Goal: Find specific page/section: Find specific page/section

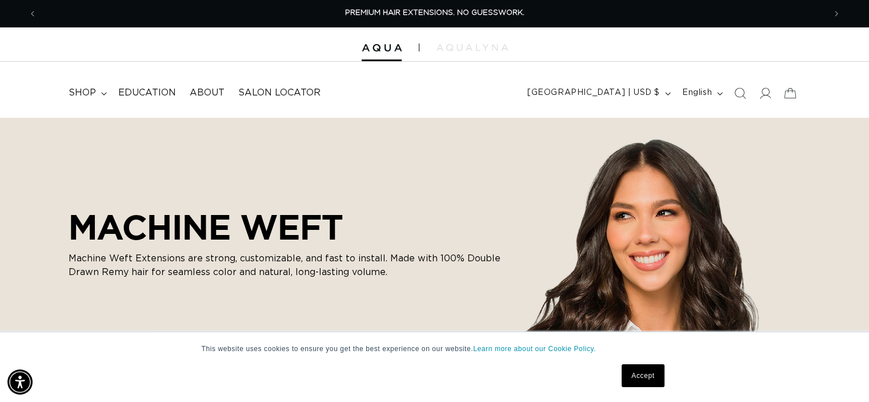
scroll to position [0, 788]
click at [267, 97] on span "Salon Locator" at bounding box center [279, 93] width 82 height 12
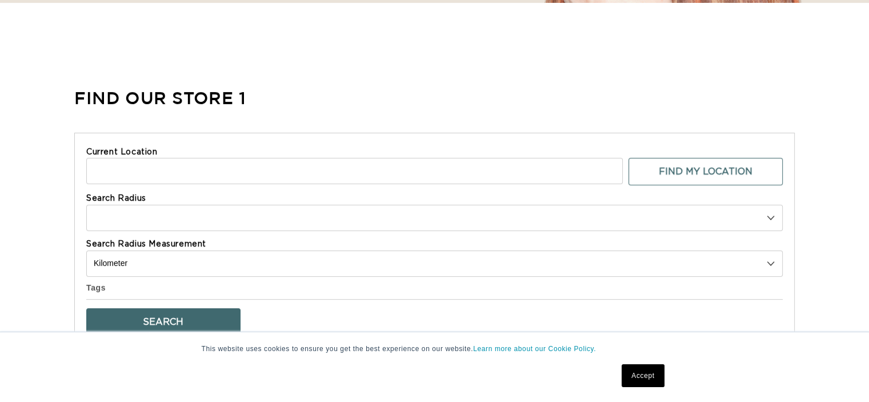
select select "m"
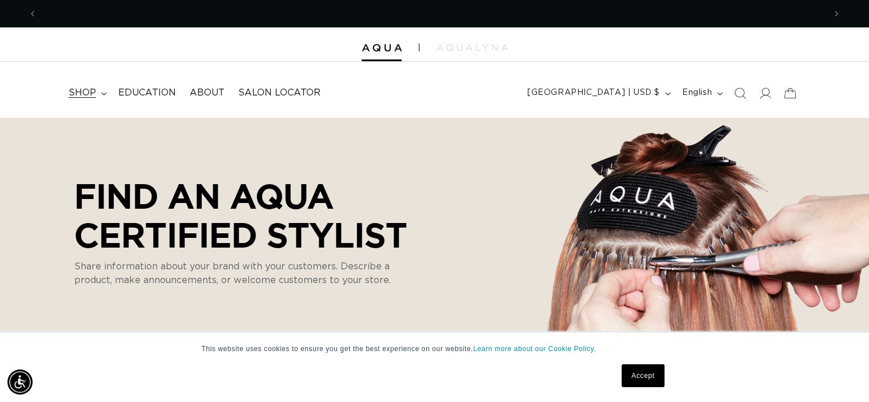
scroll to position [0, 788]
click at [83, 91] on span "shop" at bounding box center [82, 93] width 27 height 12
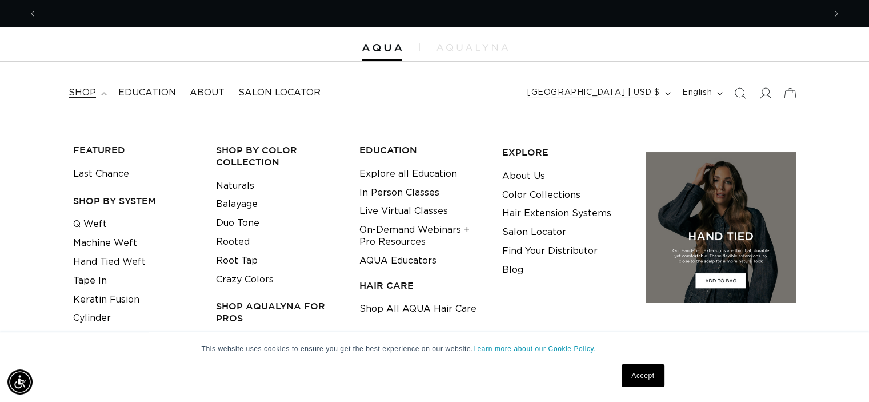
scroll to position [0, 0]
